Goal: Task Accomplishment & Management: Manage account settings

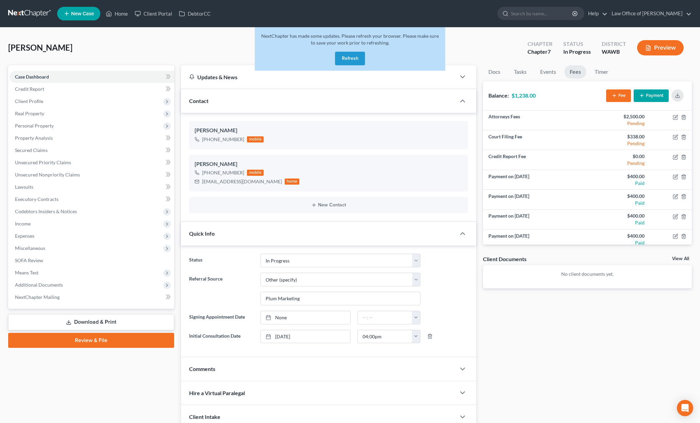
select select "4"
select select "6"
click at [345, 58] on button "Refresh" at bounding box center [350, 59] width 30 height 14
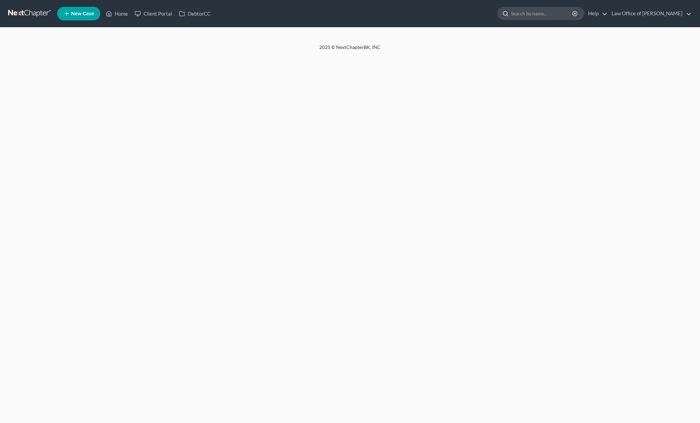
select select "6"
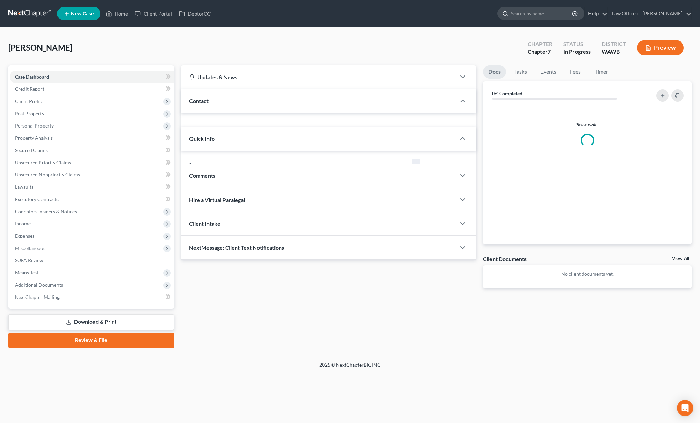
click at [558, 17] on input "search" at bounding box center [542, 13] width 62 height 13
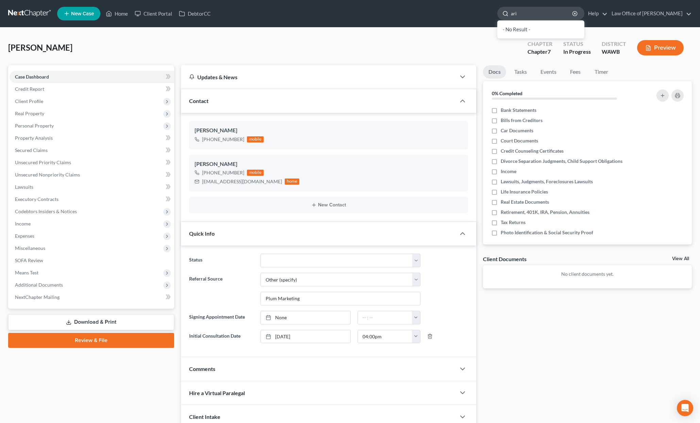
type input "ariz"
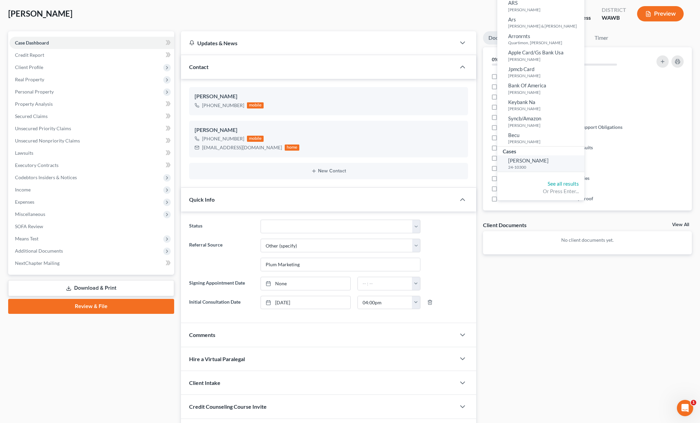
scroll to position [35, 0]
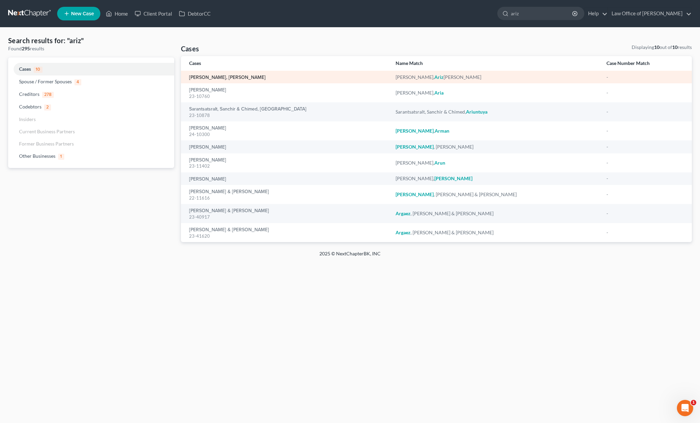
click at [221, 79] on link "[PERSON_NAME], [PERSON_NAME]" at bounding box center [227, 77] width 77 height 5
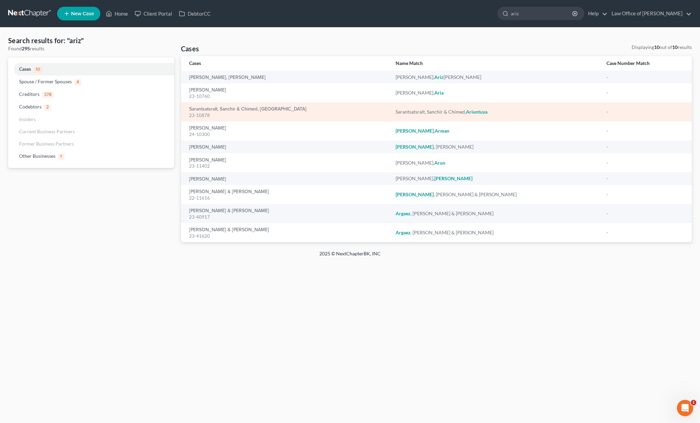
select select "6"
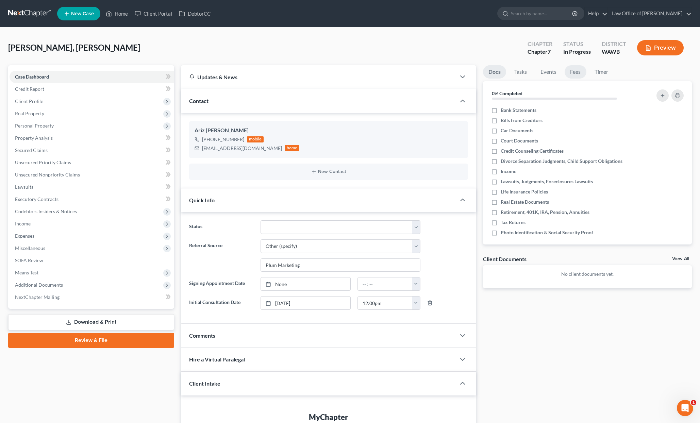
click at [575, 70] on link "Fees" at bounding box center [576, 71] width 22 height 13
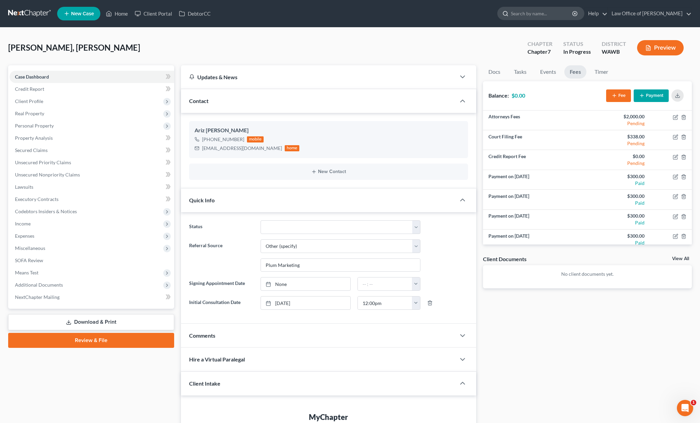
click at [555, 14] on input "search" at bounding box center [542, 13] width 62 height 13
type input "david"
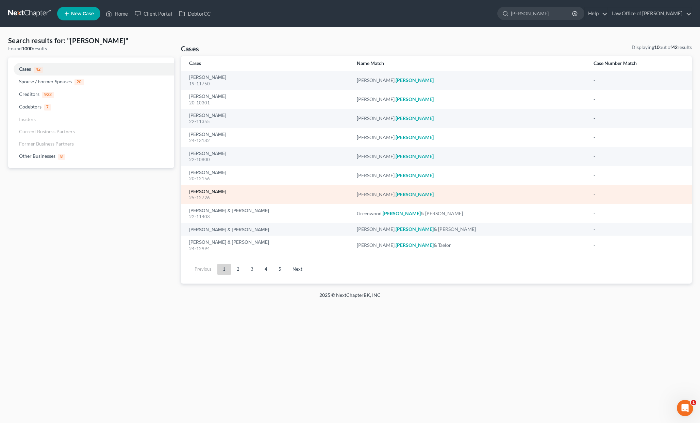
click at [205, 191] on link "[PERSON_NAME]" at bounding box center [207, 192] width 37 height 5
select select "6"
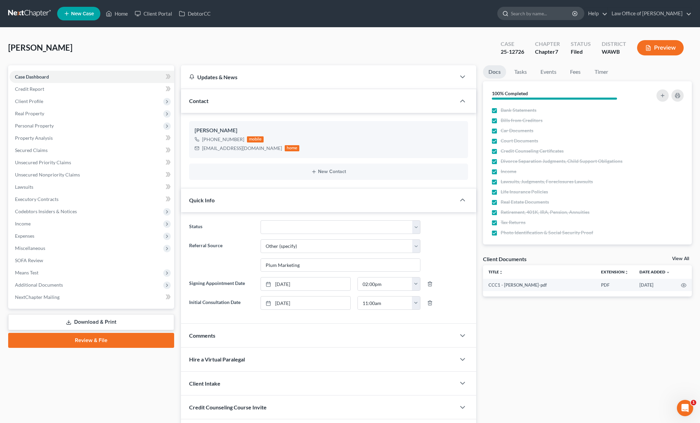
click at [547, 14] on input "search" at bounding box center [542, 13] width 62 height 13
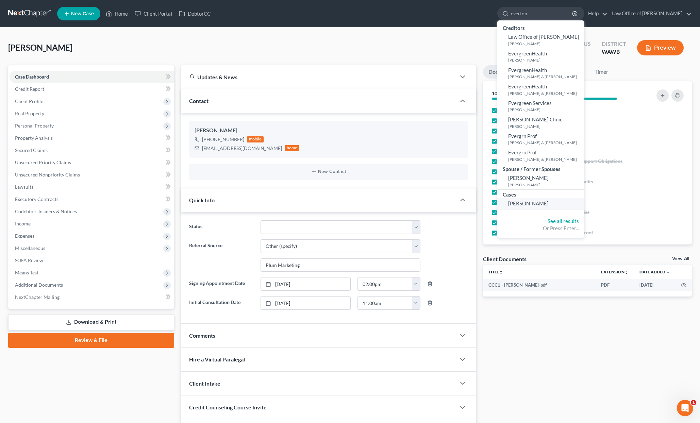
type input "everton"
click at [542, 202] on span "[PERSON_NAME]" at bounding box center [528, 203] width 40 height 6
select select "6"
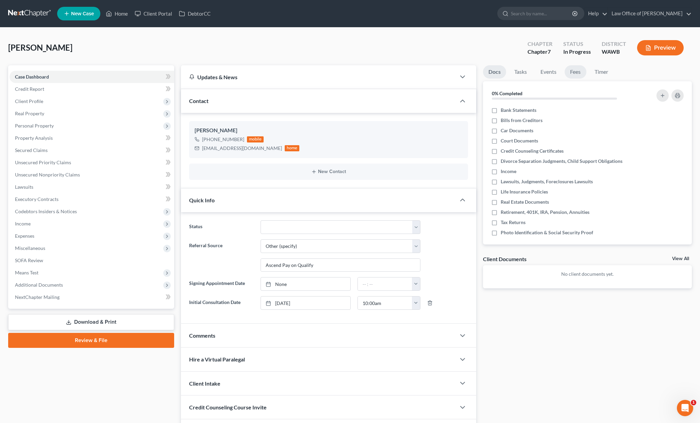
click at [576, 68] on link "Fees" at bounding box center [576, 71] width 22 height 13
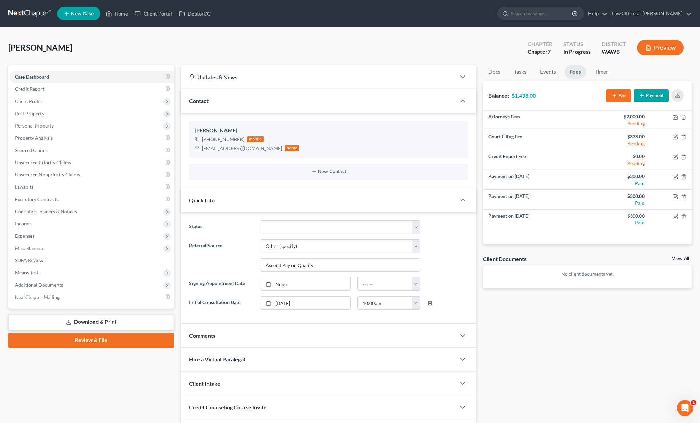
click at [25, 12] on link at bounding box center [30, 13] width 44 height 12
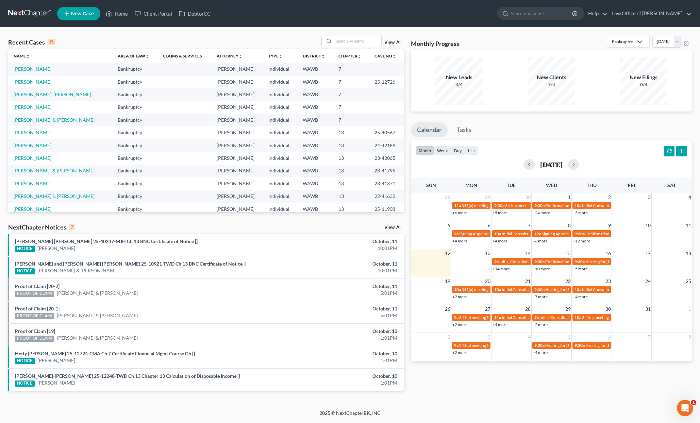
click at [390, 229] on link "View All" at bounding box center [393, 227] width 17 height 5
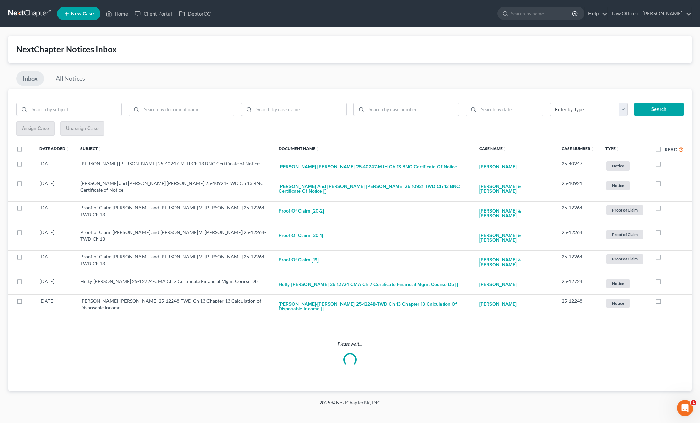
click at [665, 150] on label "Read" at bounding box center [674, 150] width 19 height 8
click at [668, 150] on input "Read" at bounding box center [670, 148] width 4 height 4
checkbox input "true"
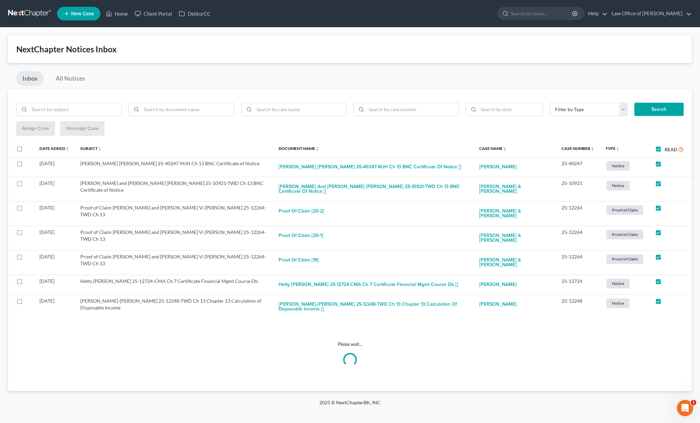
checkbox input "true"
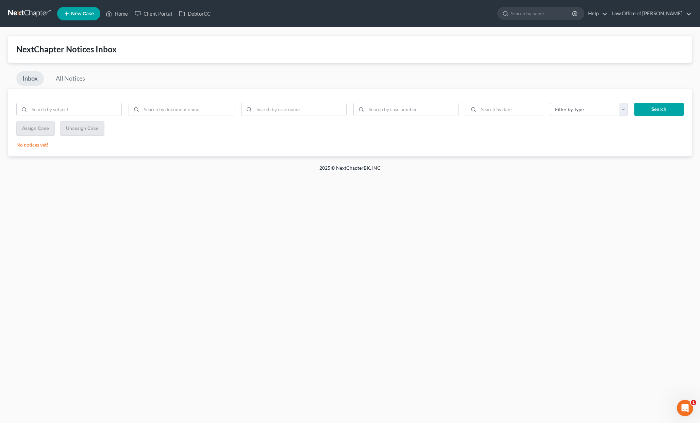
click at [25, 15] on link at bounding box center [30, 13] width 44 height 12
